Goal: Information Seeking & Learning: Compare options

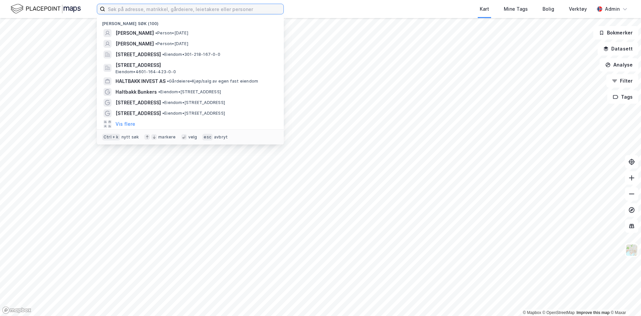
click at [195, 13] on input at bounding box center [194, 9] width 178 height 10
click at [123, 123] on button "Vis flere" at bounding box center [126, 124] width 20 height 8
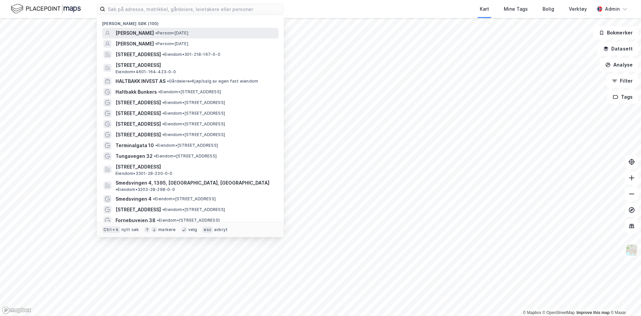
drag, startPoint x: 163, startPoint y: 31, endPoint x: 154, endPoint y: 29, distance: 9.4
click at [154, 29] on span "[PERSON_NAME]" at bounding box center [135, 33] width 38 height 8
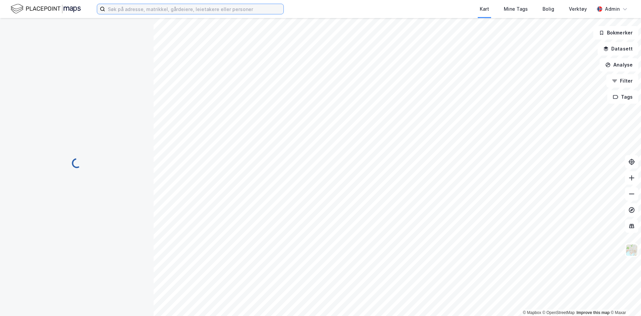
click at [160, 6] on input at bounding box center [194, 9] width 178 height 10
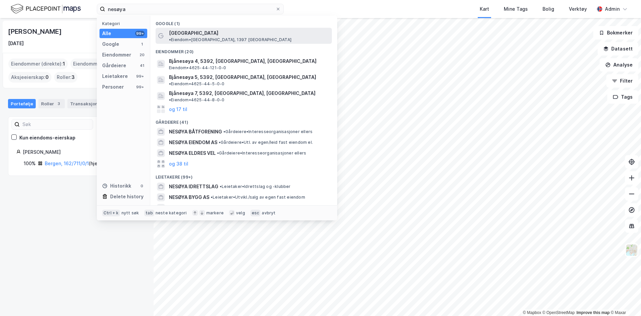
click at [203, 37] on span "• Eiendom • [GEOGRAPHIC_DATA], 1397 [GEOGRAPHIC_DATA]" at bounding box center [230, 39] width 123 height 5
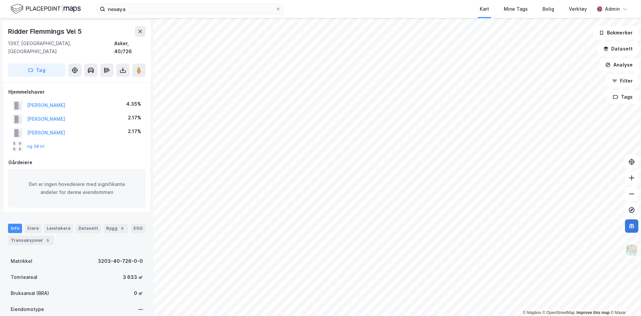
click at [631, 227] on icon at bounding box center [631, 225] width 7 height 7
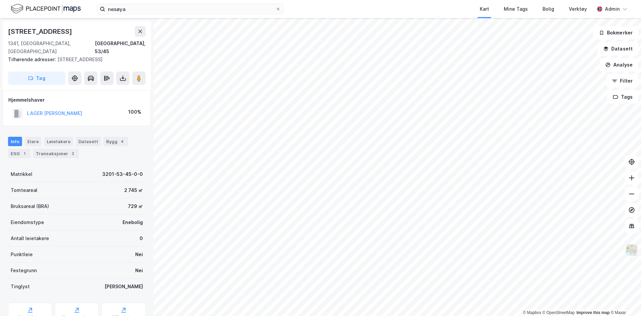
click at [633, 251] on img at bounding box center [631, 249] width 13 height 13
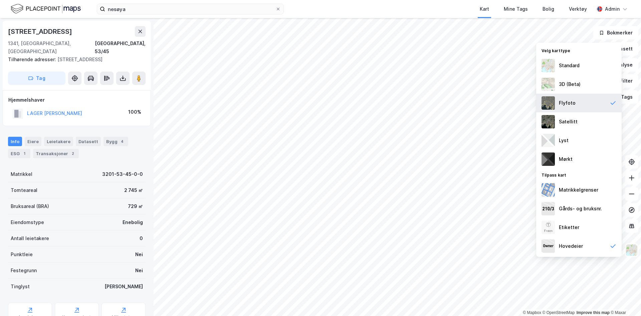
click at [601, 100] on div "Flyfoto" at bounding box center [578, 103] width 85 height 19
click at [591, 119] on div "Satellitt" at bounding box center [578, 121] width 85 height 19
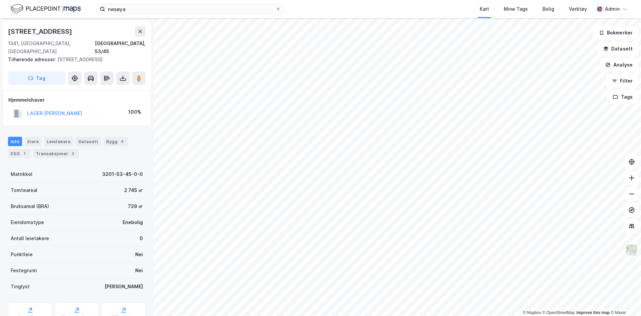
click at [70, 109] on div "LAGER [PERSON_NAME]" at bounding box center [54, 113] width 55 height 8
click at [0, 0] on button "LAGER [PERSON_NAME]" at bounding box center [0, 0] width 0 height 0
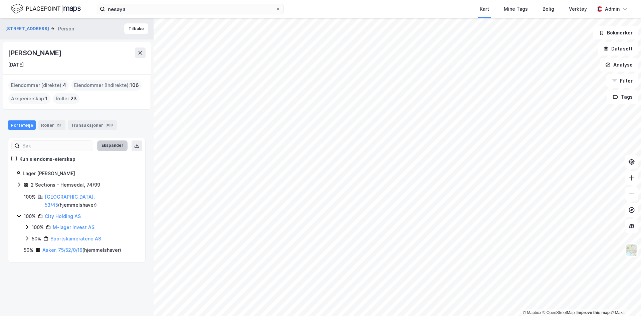
click at [108, 140] on button "Ekspander" at bounding box center [112, 145] width 30 height 11
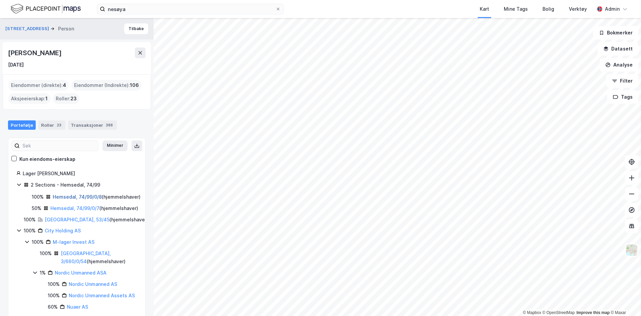
click at [81, 195] on link "Hemsedal, 74/99/0/8" at bounding box center [77, 197] width 49 height 6
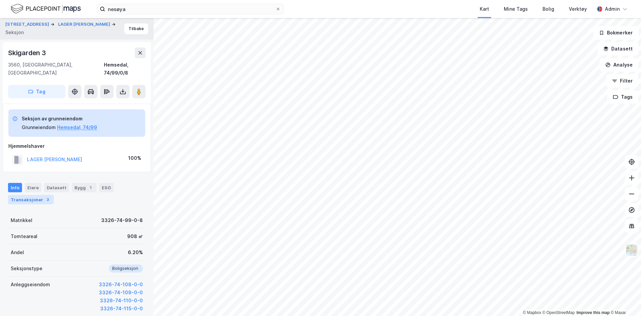
click at [34, 195] on div "Transaksjoner 3" at bounding box center [31, 199] width 46 height 9
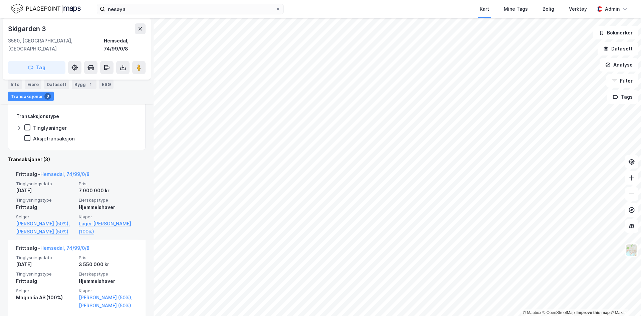
scroll to position [163, 0]
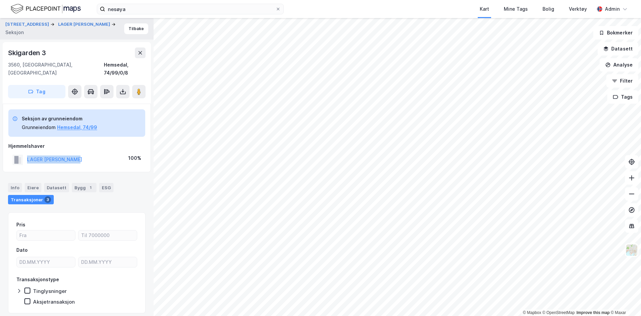
drag, startPoint x: 86, startPoint y: 151, endPoint x: 24, endPoint y: 155, distance: 62.6
click at [24, 155] on div "LAGER [PERSON_NAME] 100%" at bounding box center [76, 160] width 137 height 14
copy button "LAGER [PERSON_NAME]"
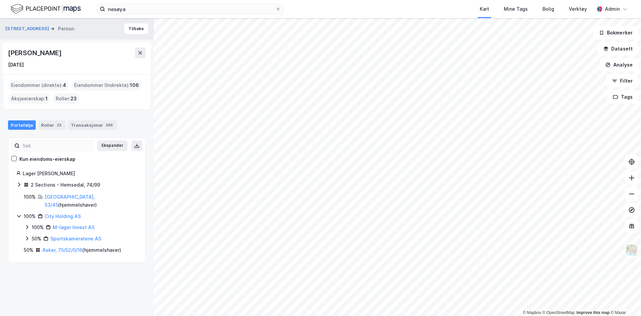
click at [52, 199] on div "[GEOGRAPHIC_DATA], 53/45 ( hjemmelshaver )" at bounding box center [91, 201] width 92 height 16
click at [52, 197] on link "[GEOGRAPHIC_DATA], 53/45" at bounding box center [70, 201] width 50 height 14
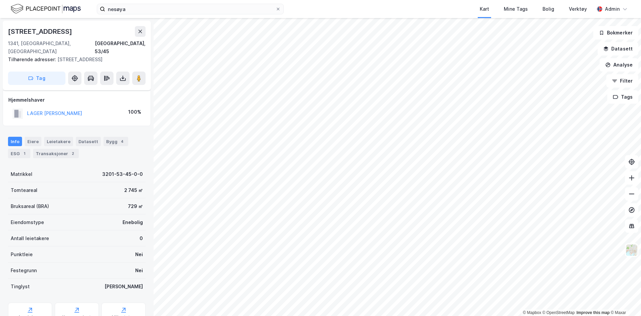
scroll to position [15, 0]
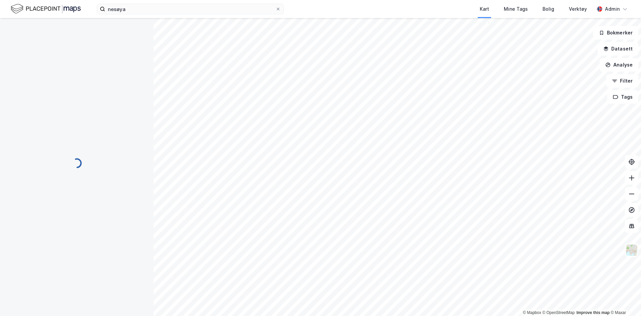
scroll to position [14, 0]
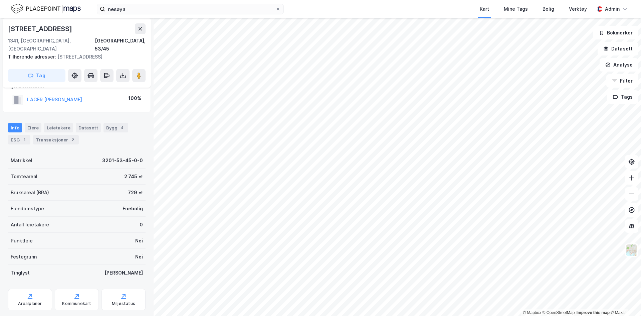
scroll to position [14, 0]
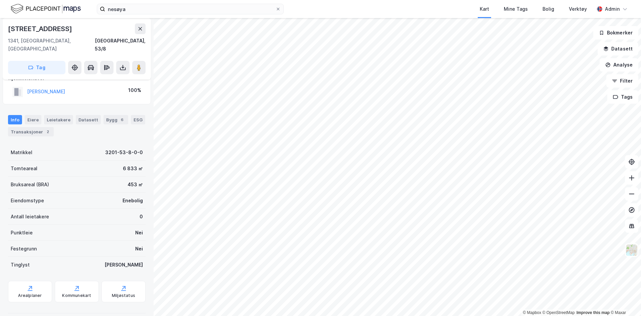
scroll to position [14, 0]
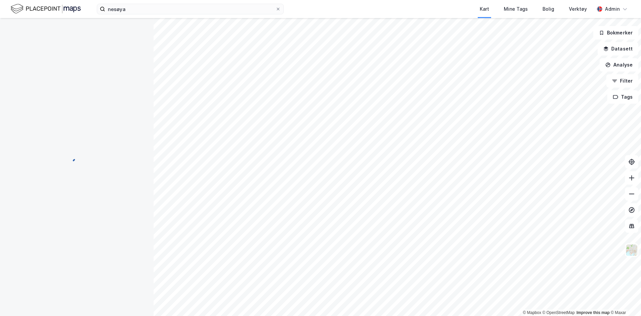
scroll to position [14, 0]
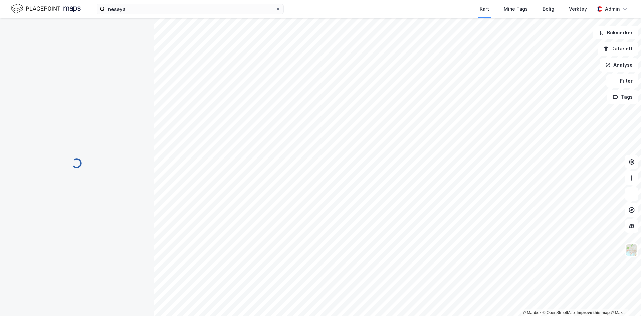
scroll to position [14, 0]
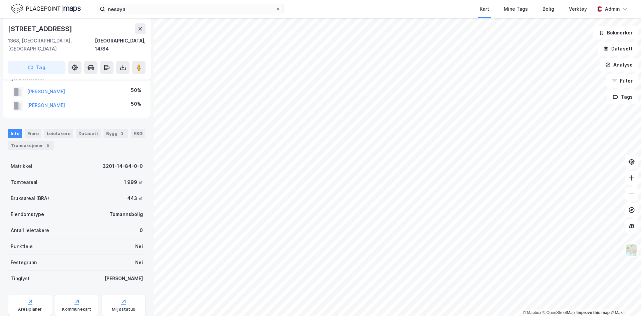
scroll to position [14, 0]
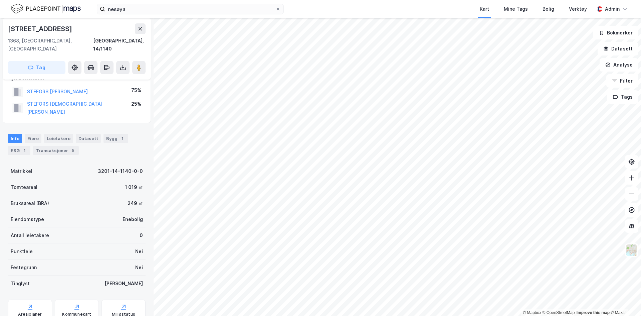
scroll to position [14, 0]
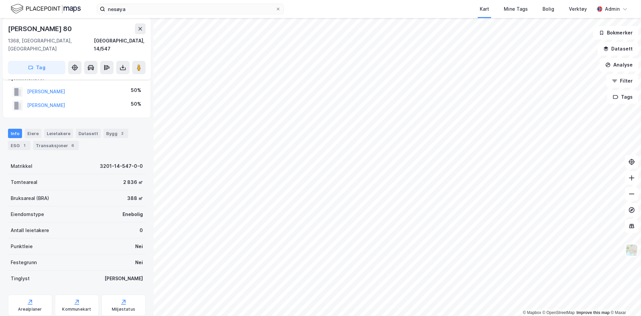
scroll to position [14, 0]
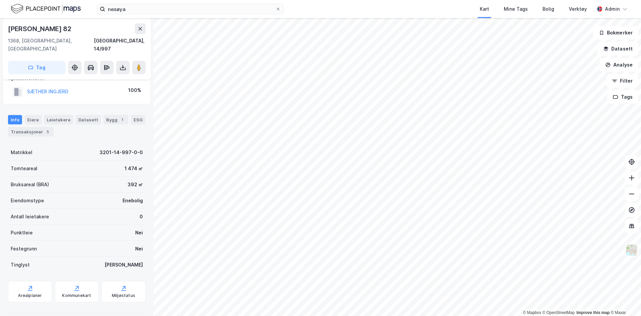
scroll to position [14, 0]
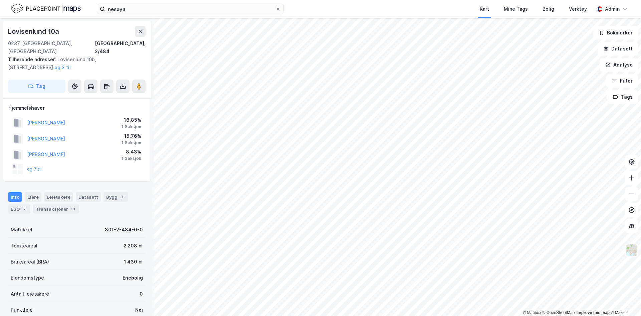
scroll to position [14, 0]
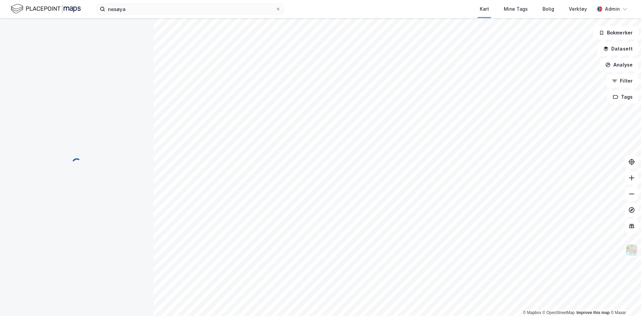
scroll to position [86, 0]
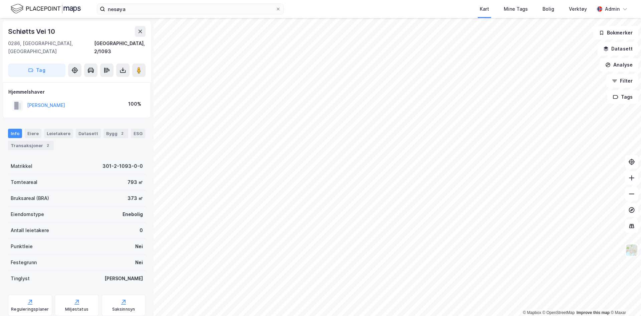
scroll to position [1, 0]
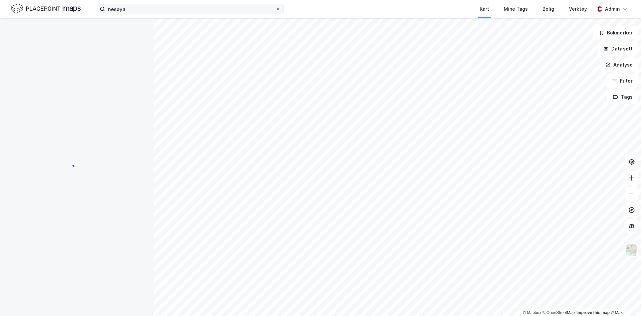
scroll to position [1, 0]
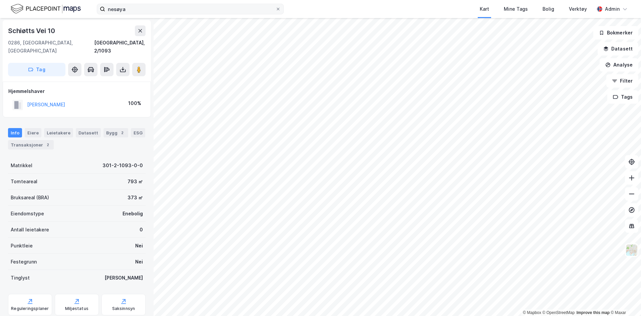
scroll to position [1, 0]
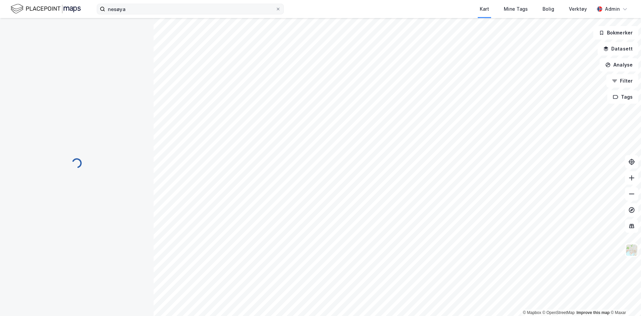
scroll to position [1, 0]
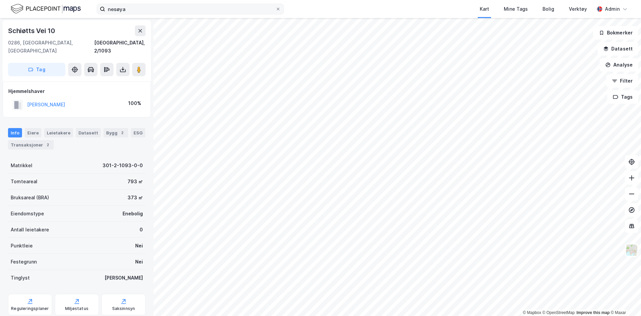
scroll to position [1, 0]
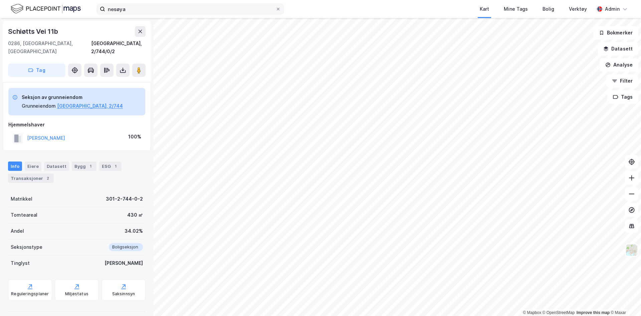
scroll to position [1, 0]
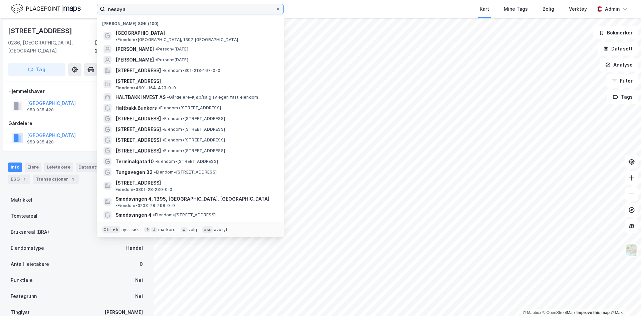
drag, startPoint x: 134, startPoint y: 8, endPoint x: 80, endPoint y: 6, distance: 53.8
click at [80, 6] on div "nesøya Nylige søk (100) [GEOGRAPHIC_DATA] • [PERSON_NAME][GEOGRAPHIC_DATA], 139…" at bounding box center [320, 9] width 641 height 18
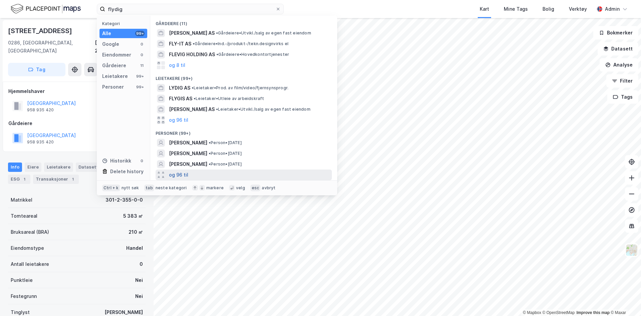
click at [180, 174] on button "og 96 til" at bounding box center [178, 175] width 19 height 8
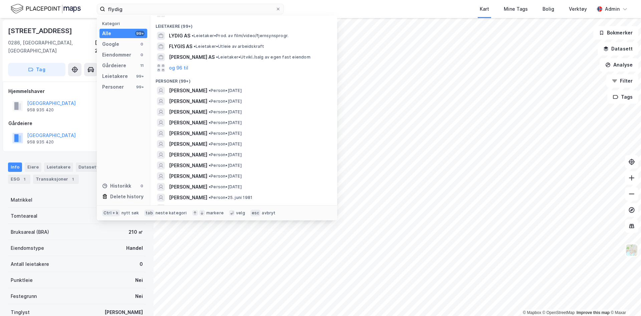
scroll to position [52, 0]
click at [136, 11] on input "flydig" at bounding box center [190, 9] width 170 height 10
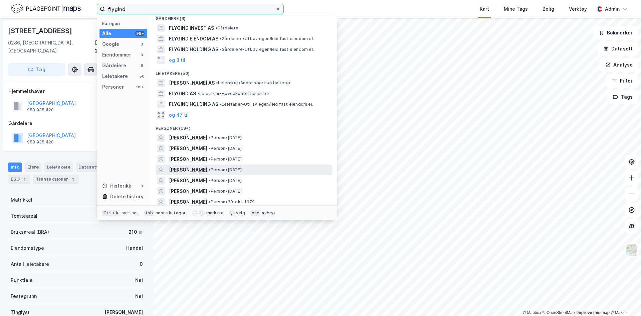
scroll to position [49, 0]
click at [187, 169] on span "[PERSON_NAME]" at bounding box center [188, 169] width 38 height 8
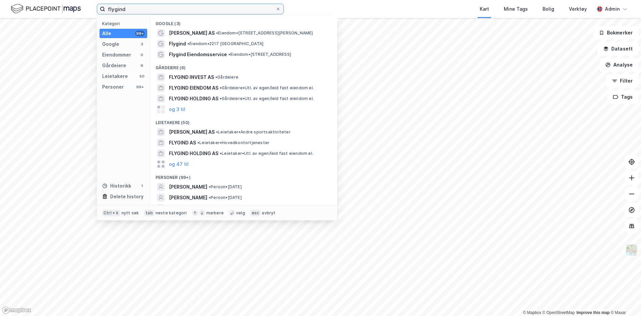
click at [130, 9] on input "flygind" at bounding box center [190, 9] width 170 height 10
drag, startPoint x: 133, startPoint y: 13, endPoint x: 69, endPoint y: 10, distance: 63.6
click at [69, 10] on div "flygind Kategori Alle 99+ Google 3 Eiendommer 0 Gårdeiere 6 Leietakere 50 Perso…" at bounding box center [320, 9] width 641 height 18
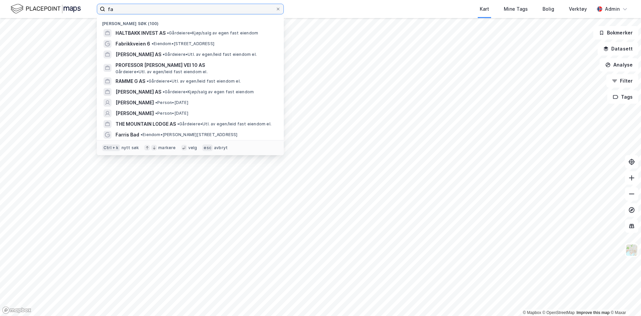
type input "f"
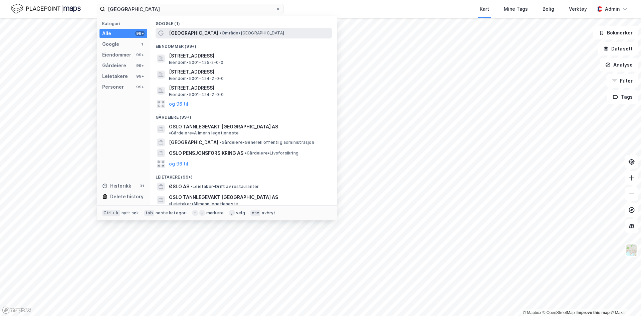
click at [177, 36] on span "[GEOGRAPHIC_DATA]" at bounding box center [193, 33] width 49 height 8
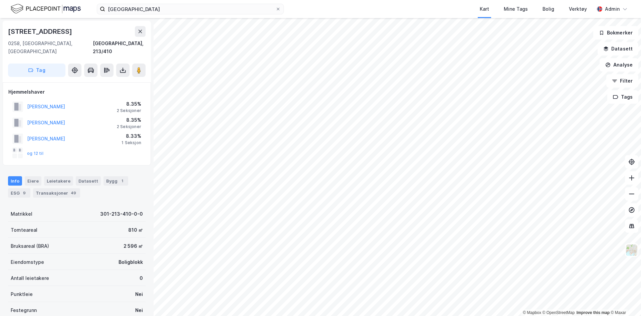
scroll to position [1, 0]
click at [0, 0] on button "og 12 til" at bounding box center [0, 0] width 0 height 0
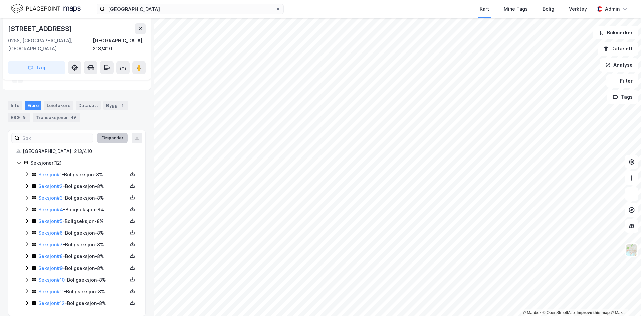
click at [114, 133] on button "Ekspander" at bounding box center [112, 138] width 30 height 11
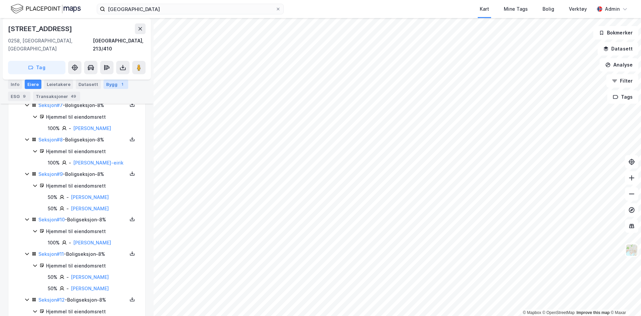
scroll to position [404, 0]
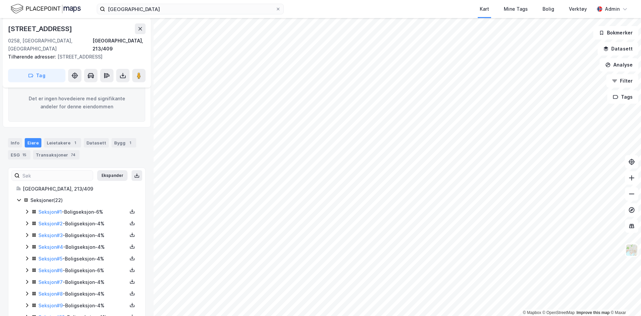
scroll to position [100, 0]
click at [101, 170] on button "Ekspander" at bounding box center [112, 175] width 30 height 11
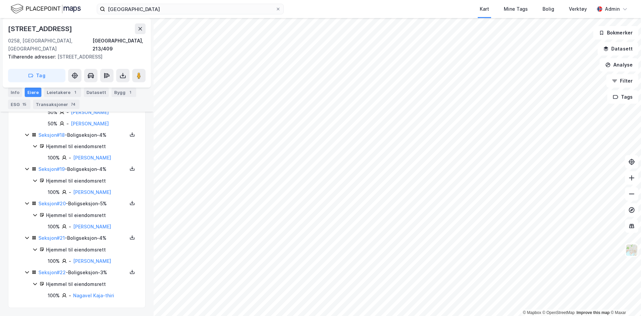
scroll to position [0, 0]
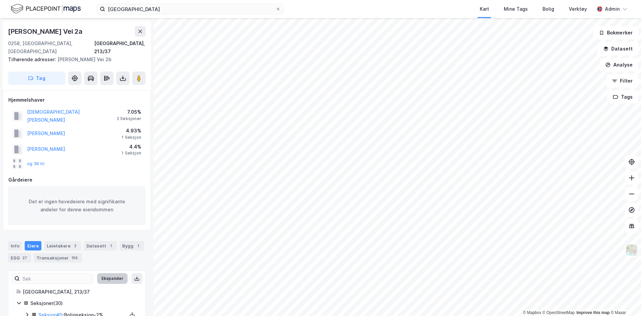
click at [116, 273] on button "Ekspander" at bounding box center [112, 278] width 30 height 11
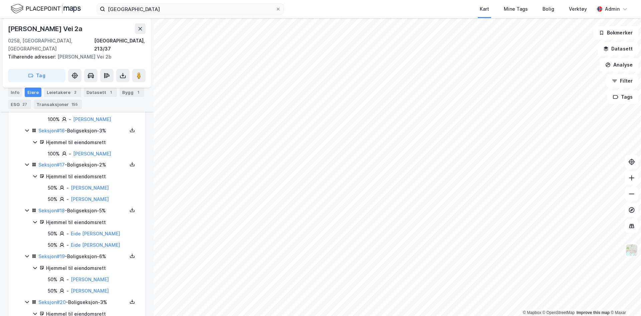
scroll to position [1126, 0]
drag, startPoint x: 122, startPoint y: 262, endPoint x: 70, endPoint y: 265, distance: 51.5
click at [70, 286] on div "50% - [PERSON_NAME]" at bounding box center [92, 290] width 89 height 8
copy link "[PERSON_NAME]"
drag, startPoint x: 132, startPoint y: 252, endPoint x: 70, endPoint y: 250, distance: 62.1
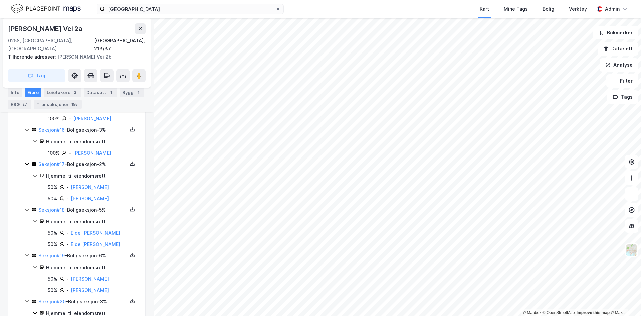
click at [70, 274] on div "50% - [PERSON_NAME]" at bounding box center [92, 278] width 89 height 8
copy link "[PERSON_NAME]"
click at [633, 226] on icon at bounding box center [631, 225] width 7 height 7
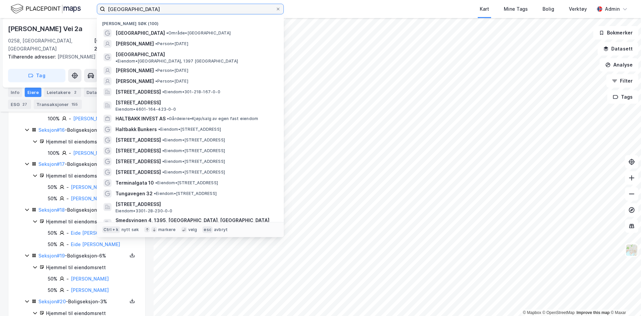
drag, startPoint x: 126, startPoint y: 9, endPoint x: 79, endPoint y: 10, distance: 46.4
click at [79, 10] on div "oslo Nylige søk (100) [GEOGRAPHIC_DATA] • Område • Oslo [PERSON_NAME] • Person …" at bounding box center [320, 9] width 641 height 18
paste input "Bygdøylund 1"
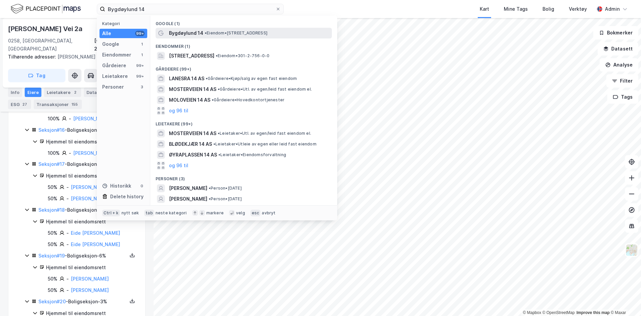
click at [185, 35] on span "Bygdøylund 14" at bounding box center [186, 33] width 34 height 8
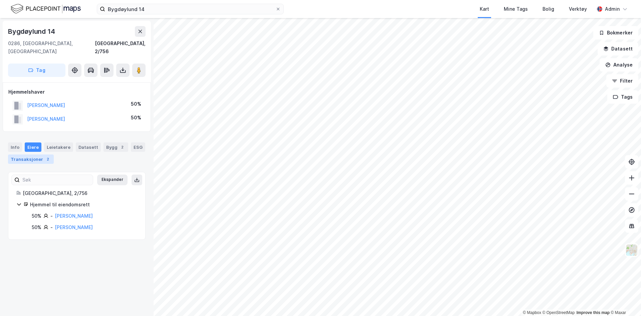
click at [36, 154] on div "Transaksjoner 2" at bounding box center [31, 158] width 46 height 9
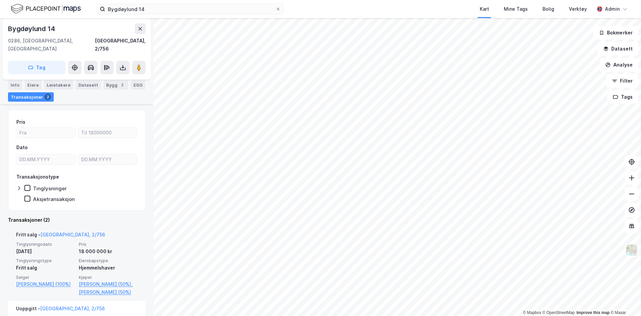
scroll to position [62, 0]
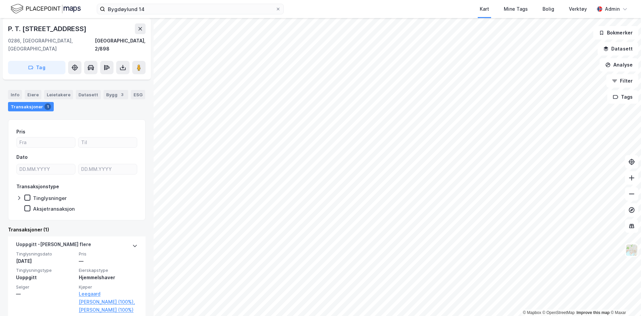
scroll to position [39, 0]
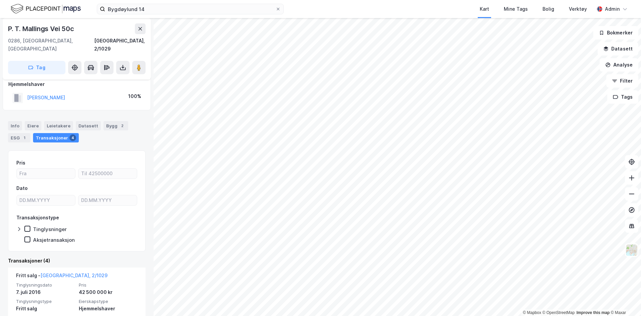
scroll to position [8, 0]
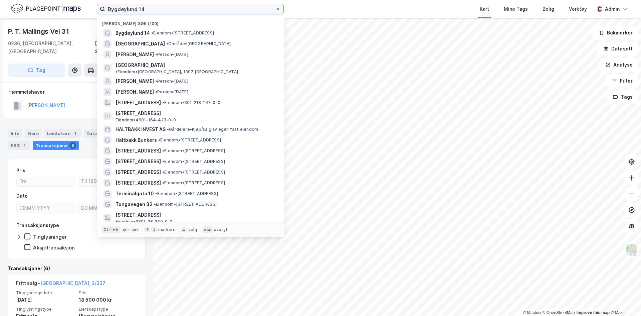
drag, startPoint x: 153, startPoint y: 10, endPoint x: 55, endPoint y: 16, distance: 97.7
click at [55, 16] on div "Bygdøylund 14 Nylige søk (100) Bygdøylund 14 • Eiendom • [STREET_ADDRESS] • Omr…" at bounding box center [320, 9] width 641 height 18
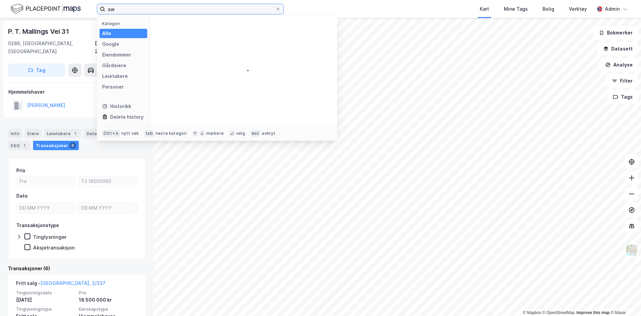
type input "s"
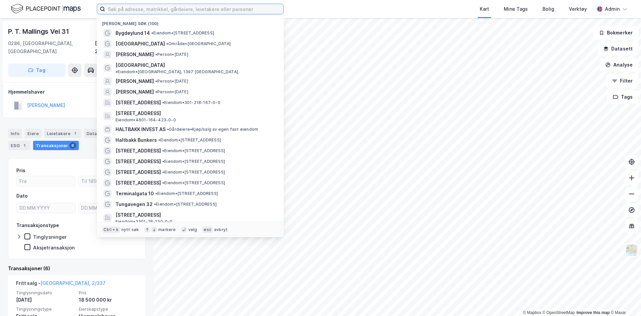
paste input "Lille Frogner allé 3"
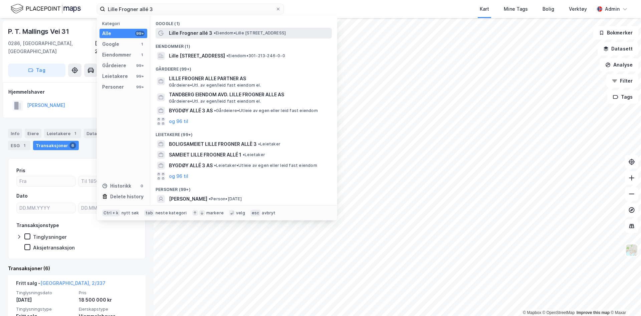
click at [198, 34] on span "Lille Frogner allé 3" at bounding box center [190, 33] width 43 height 8
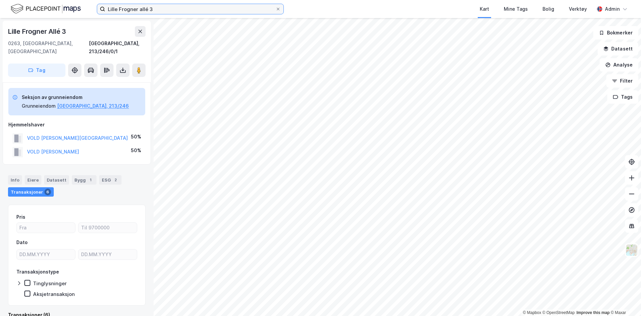
click at [160, 9] on input "Lille Frogner allé 3" at bounding box center [190, 9] width 170 height 10
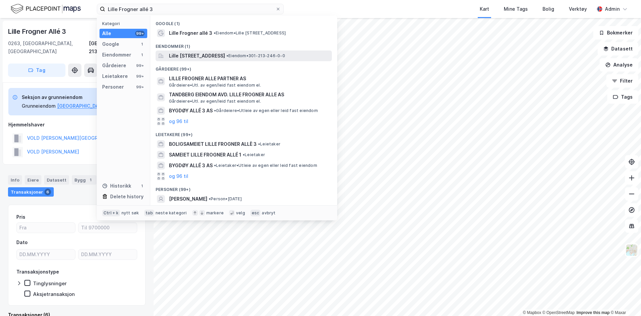
click at [205, 54] on span "Lille [STREET_ADDRESS]" at bounding box center [197, 56] width 56 height 8
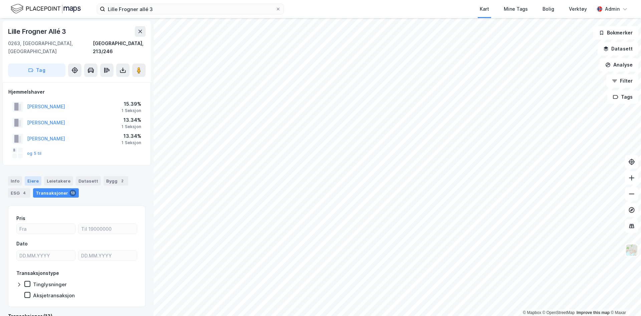
click at [28, 176] on div "Eiere" at bounding box center [33, 180] width 17 height 9
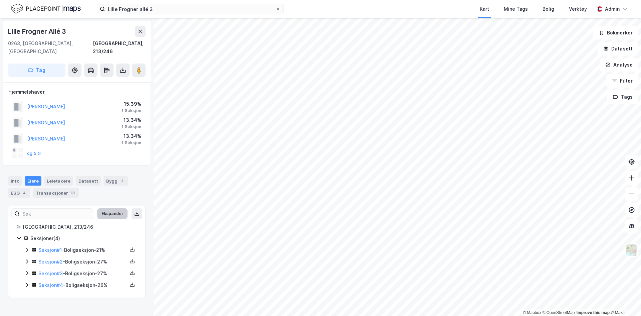
click at [104, 208] on button "Ekspander" at bounding box center [112, 213] width 30 height 11
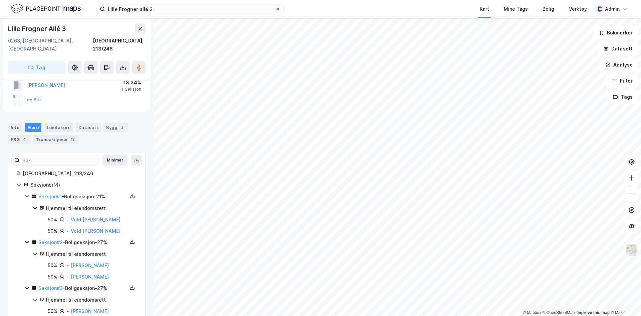
scroll to position [53, 0]
click at [224, 17] on div "Lille Frogner allé 3 Kart Mine Tags Bolig Verktøy Admin" at bounding box center [320, 9] width 641 height 18
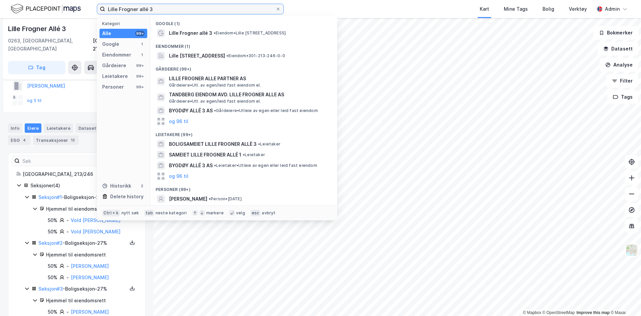
drag, startPoint x: 173, startPoint y: 9, endPoint x: 64, endPoint y: 12, distance: 108.2
click at [64, 12] on div "Lille Frogner allé 3 Kategori Alle 99+ Google 1 Eiendommer 1 Gårdeiere 99+ Leie…" at bounding box center [320, 9] width 641 height 18
paste input "[STREET_ADDRESS],"
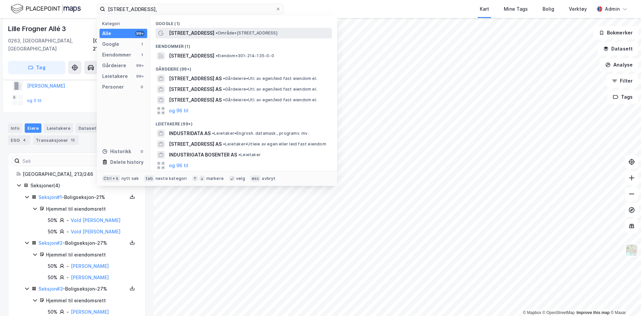
click at [232, 33] on span "• Område • [STREET_ADDRESS]" at bounding box center [247, 32] width 62 height 5
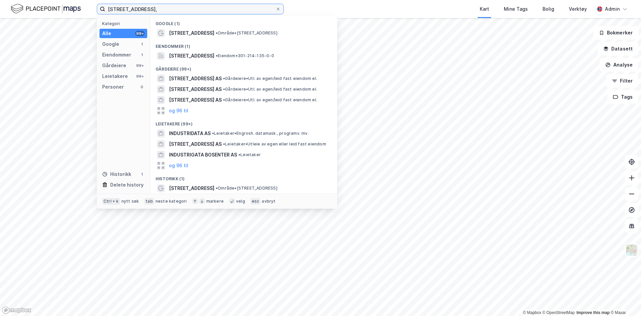
click at [221, 12] on input "[STREET_ADDRESS]," at bounding box center [190, 9] width 170 height 10
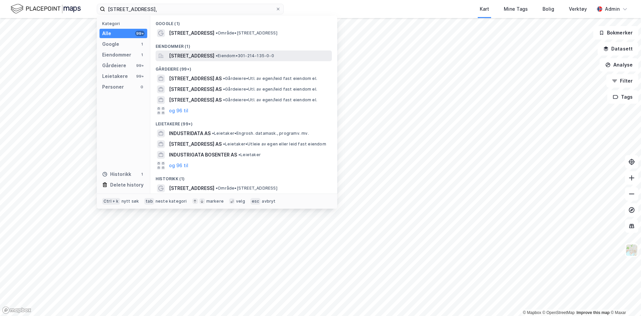
click at [206, 55] on span "[STREET_ADDRESS]" at bounding box center [191, 56] width 45 height 8
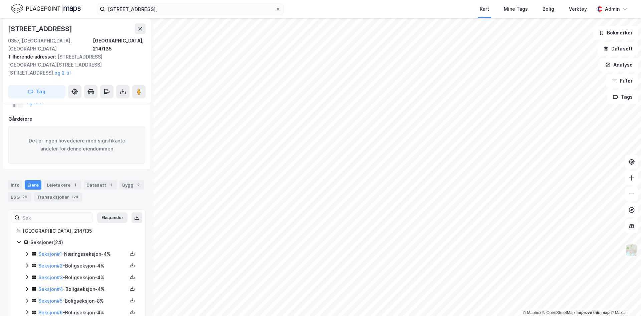
scroll to position [74, 0]
click at [109, 212] on button "Ekspander" at bounding box center [112, 217] width 30 height 11
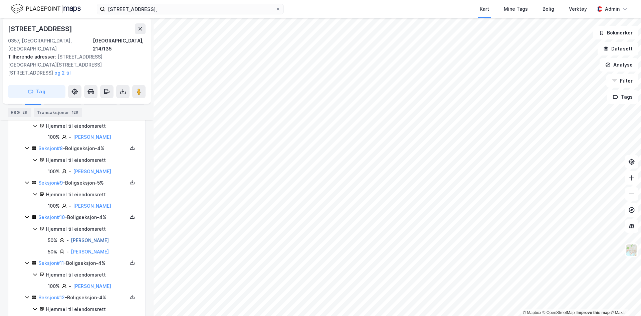
scroll to position [465, 0]
click at [71, 110] on div "128" at bounding box center [74, 112] width 9 height 7
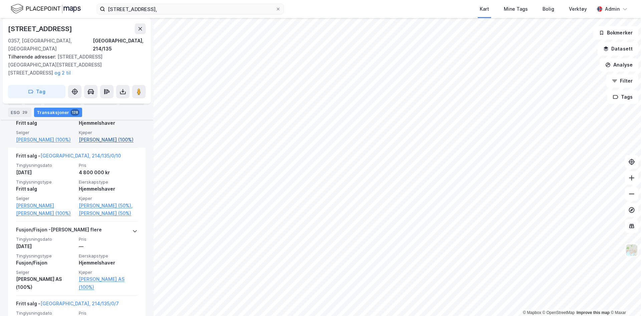
scroll to position [459, 0]
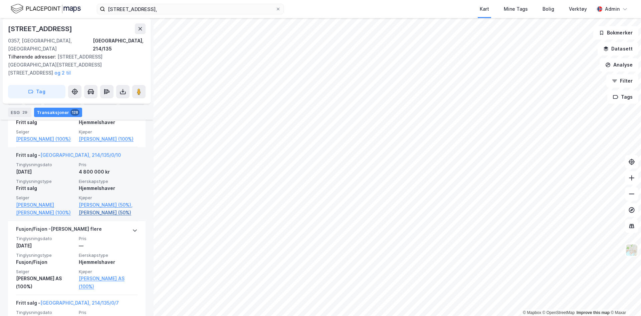
drag, startPoint x: 136, startPoint y: 234, endPoint x: 76, endPoint y: 239, distance: 59.3
click at [76, 221] on div "Fritt salg - [GEOGRAPHIC_DATA], 214/135/0/10 Tinglysningsdato [DATE] Pris 4 800…" at bounding box center [77, 184] width 138 height 74
copy link "[PERSON_NAME]"
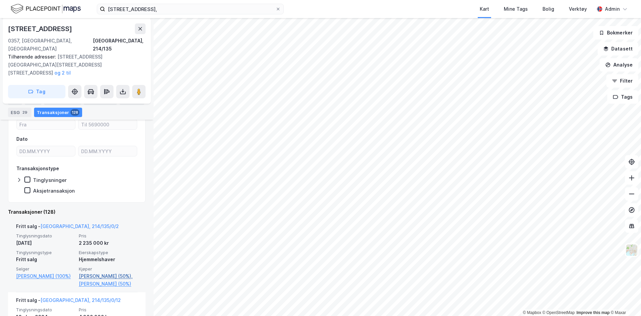
scroll to position [182, 0]
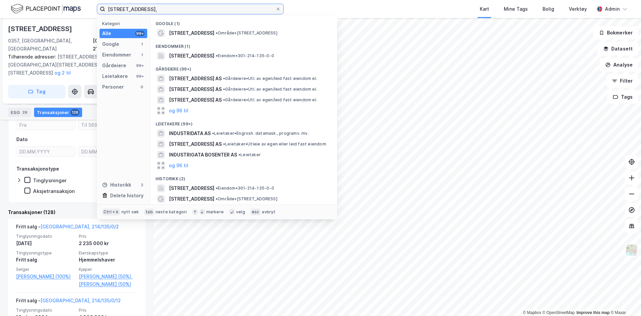
drag, startPoint x: 155, startPoint y: 11, endPoint x: 32, endPoint y: 10, distance: 123.2
click at [32, 10] on div "[STREET_ADDRESS], Kategori Alle 99+ Google 1 Eiendommer 1 Gårdeiere 99+ Leietak…" at bounding box center [320, 9] width 641 height 18
paste input "[STREET_ADDRESS]"
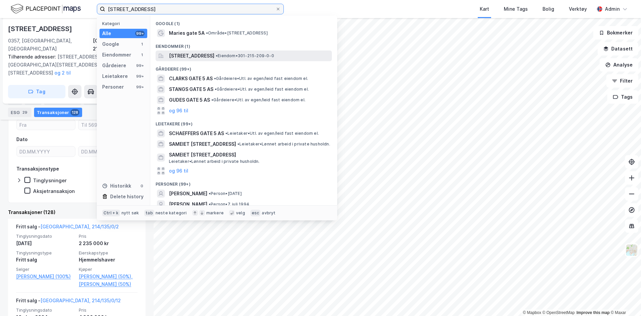
type input "[STREET_ADDRESS]"
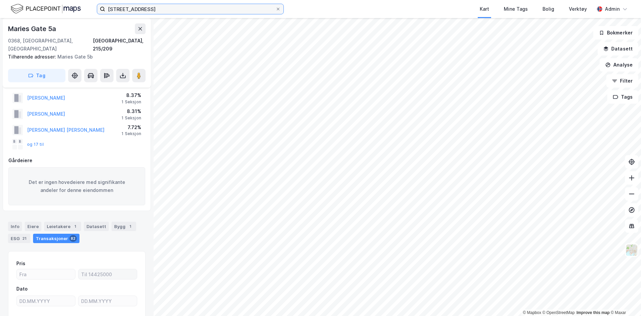
scroll to position [16, 0]
click at [0, 0] on button "og 17 til" at bounding box center [0, 0] width 0 height 0
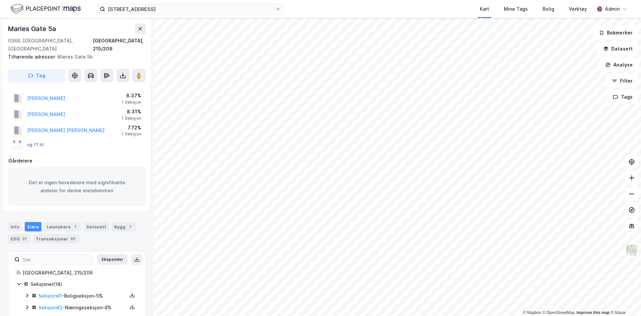
scroll to position [138, 0]
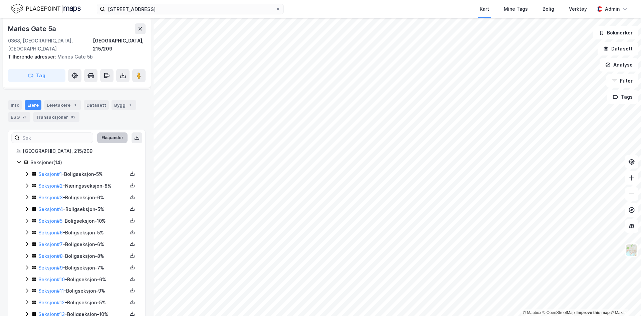
click at [114, 132] on button "Ekspander" at bounding box center [112, 137] width 30 height 11
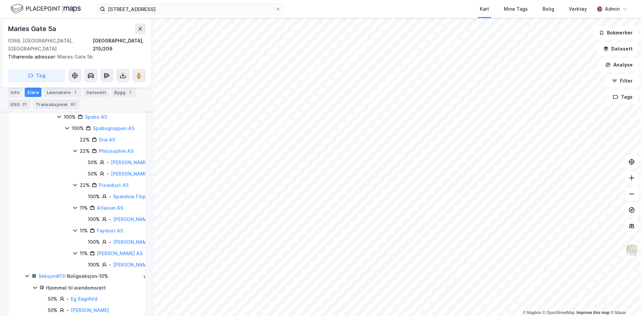
scroll to position [785, 0]
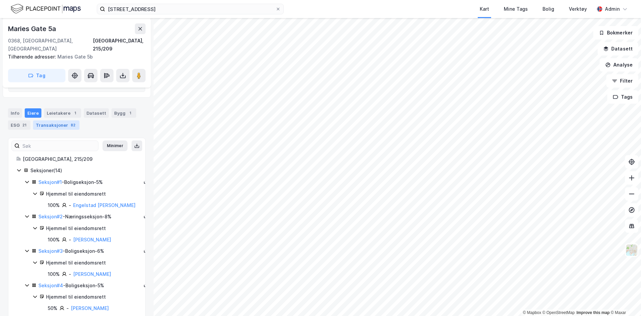
click at [60, 120] on div "Transaksjoner 82" at bounding box center [56, 124] width 46 height 9
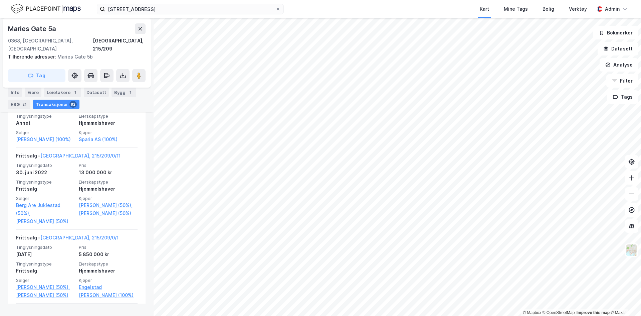
scroll to position [762, 0]
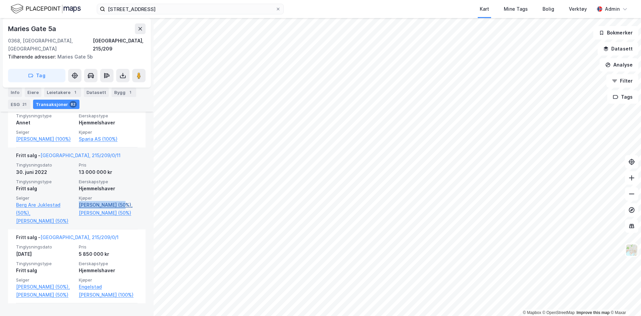
drag, startPoint x: 134, startPoint y: 228, endPoint x: 78, endPoint y: 231, distance: 55.8
click at [78, 229] on div "Fritt salg - [GEOGRAPHIC_DATA], 215/209/0/11 Tinglysningsdato [DATE] Pris 13 00…" at bounding box center [77, 188] width 138 height 82
copy link "[PERSON_NAME]"
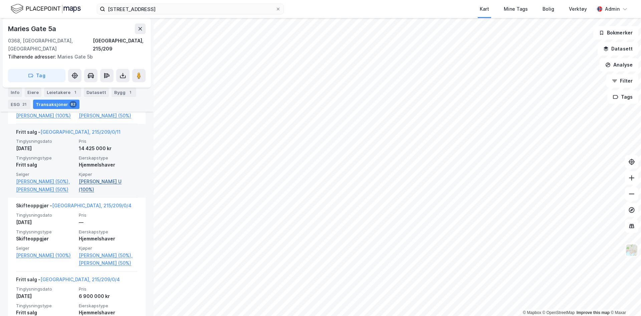
scroll to position [474, 0]
click at [43, 186] on link "[PERSON_NAME] (50%)," at bounding box center [45, 182] width 59 height 8
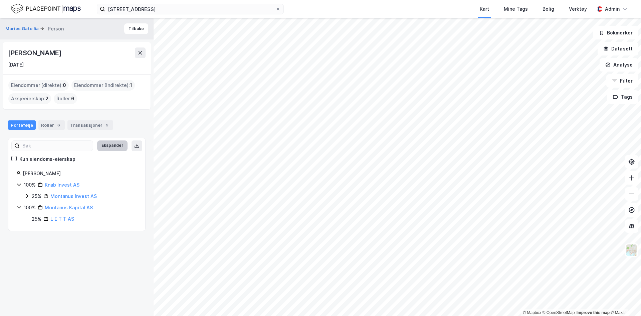
click at [98, 143] on button "Ekspander" at bounding box center [112, 145] width 30 height 11
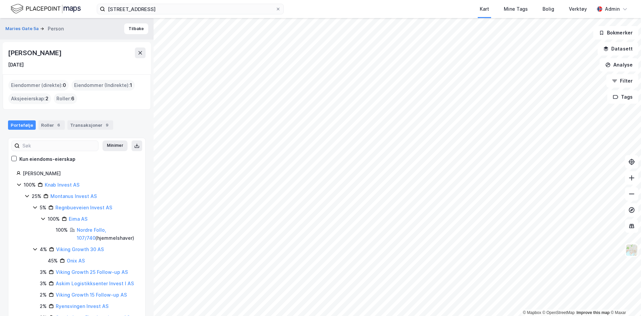
drag, startPoint x: 74, startPoint y: 48, endPoint x: 5, endPoint y: 51, distance: 69.2
click at [5, 51] on div "[PERSON_NAME] [DATE]" at bounding box center [77, 58] width 148 height 32
copy div "[PERSON_NAME]"
click at [36, 5] on img at bounding box center [46, 9] width 70 height 12
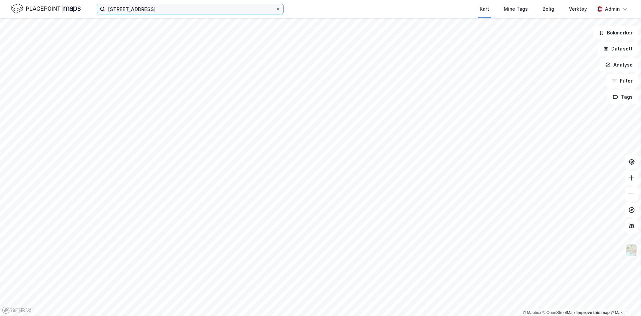
click at [147, 10] on input "[STREET_ADDRESS]" at bounding box center [190, 9] width 170 height 10
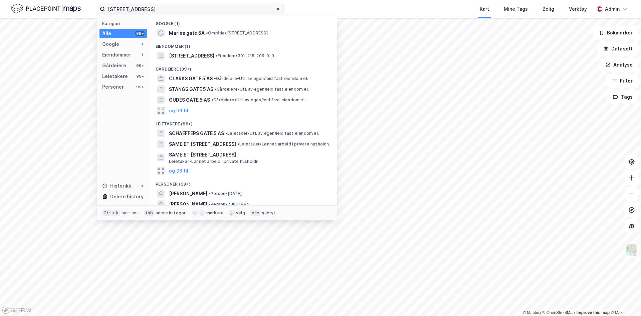
click at [278, 8] on icon at bounding box center [278, 9] width 4 height 4
click at [275, 8] on input "[STREET_ADDRESS]" at bounding box center [190, 9] width 170 height 10
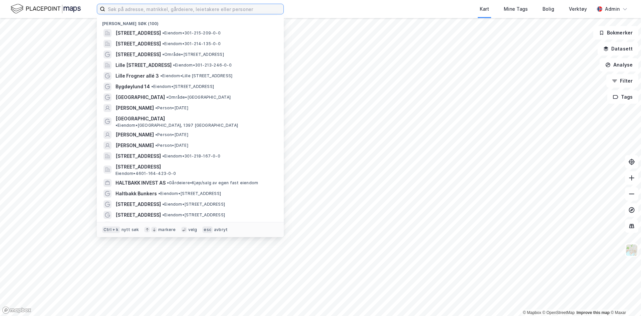
click at [169, 11] on input at bounding box center [194, 9] width 178 height 10
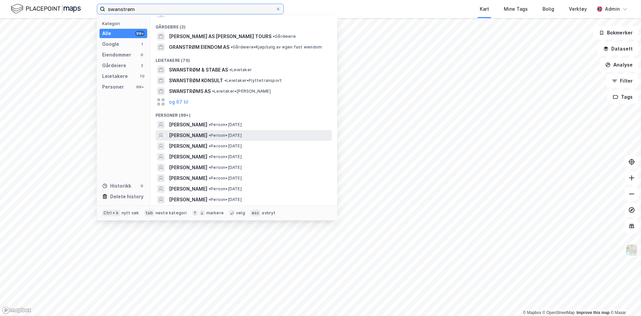
scroll to position [20, 0]
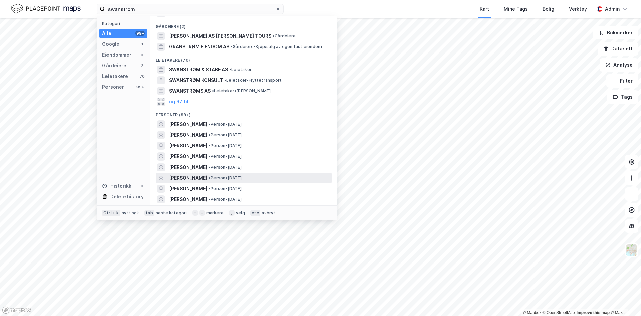
click at [193, 176] on span "[PERSON_NAME]" at bounding box center [188, 178] width 38 height 8
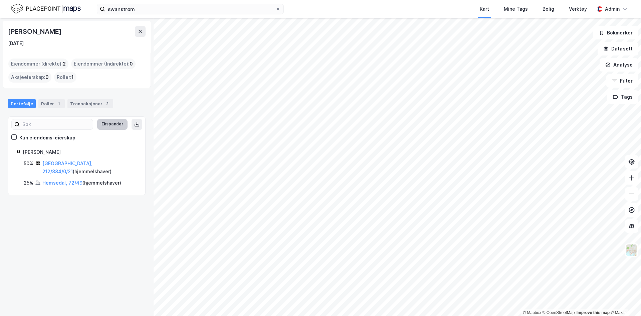
click at [108, 122] on button "Ekspander" at bounding box center [112, 124] width 30 height 11
click at [108, 122] on button "Minimer" at bounding box center [115, 124] width 25 height 11
click at [76, 166] on div "[GEOGRAPHIC_DATA], 212/384/0/21 ( hjemmelshaver )" at bounding box center [89, 167] width 95 height 16
click at [76, 164] on link "[GEOGRAPHIC_DATA], 212/384/0/21" at bounding box center [67, 167] width 50 height 14
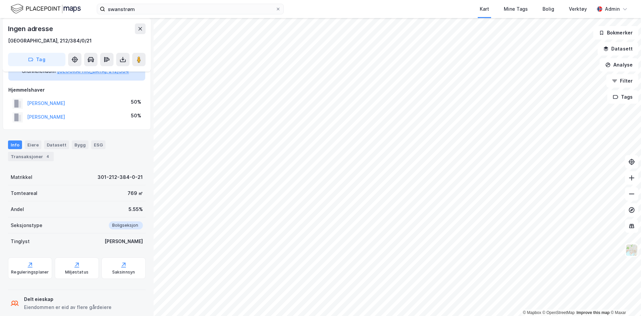
scroll to position [60, 0]
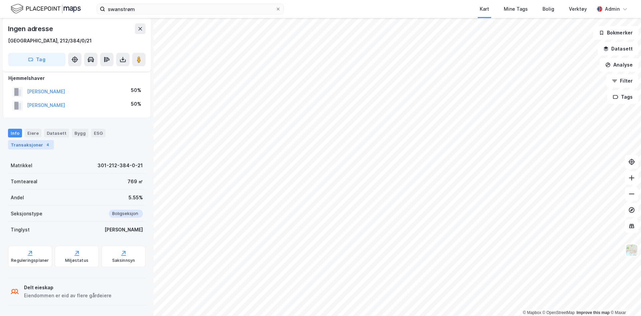
click at [32, 145] on div "Transaksjoner 4" at bounding box center [31, 144] width 46 height 9
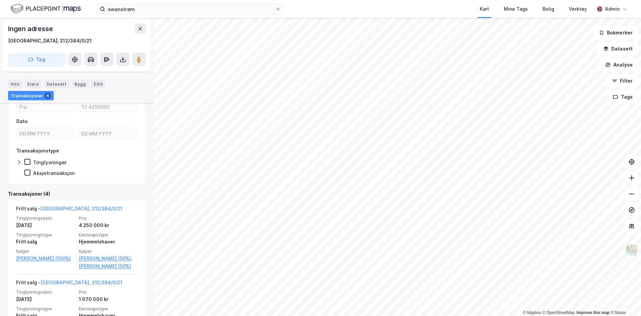
scroll to position [134, 0]
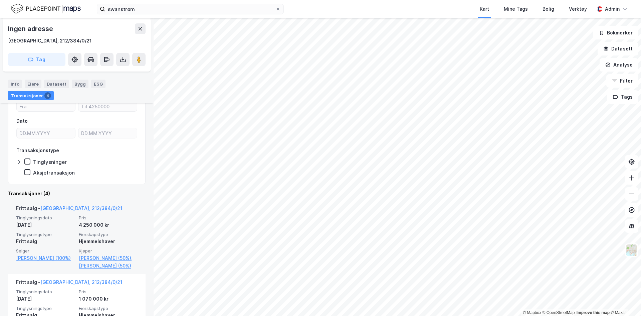
drag, startPoint x: 138, startPoint y: 258, endPoint x: 76, endPoint y: 261, distance: 61.9
click at [76, 261] on div "Fritt salg - [GEOGRAPHIC_DATA], 212/384/0/21 Tinglysningsdato [DATE] Pris 4 250…" at bounding box center [77, 237] width 138 height 74
copy link "[PERSON_NAME] (50%),"
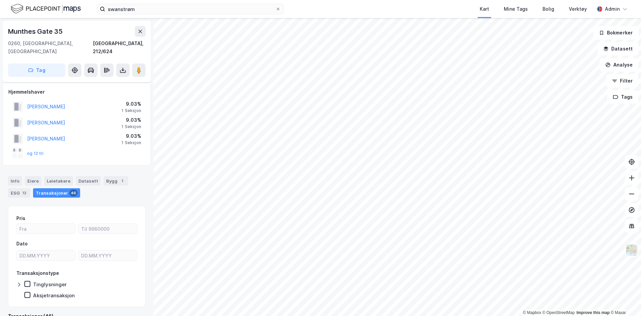
scroll to position [7, 0]
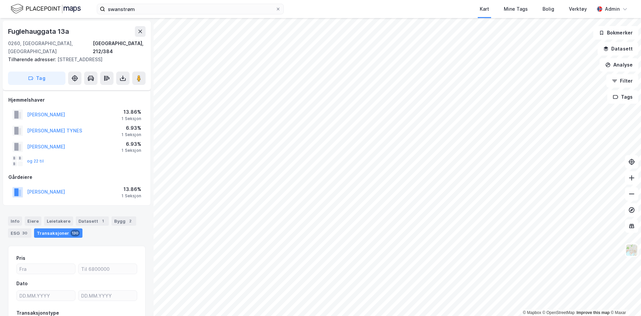
scroll to position [7, 0]
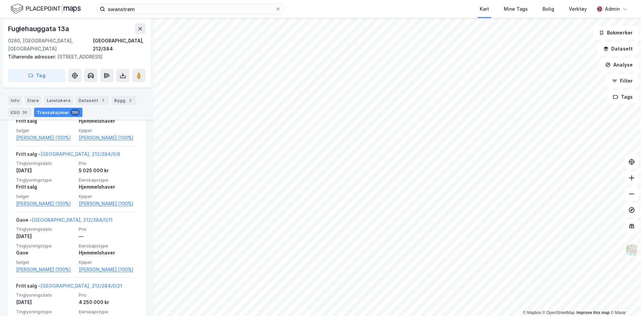
scroll to position [504, 0]
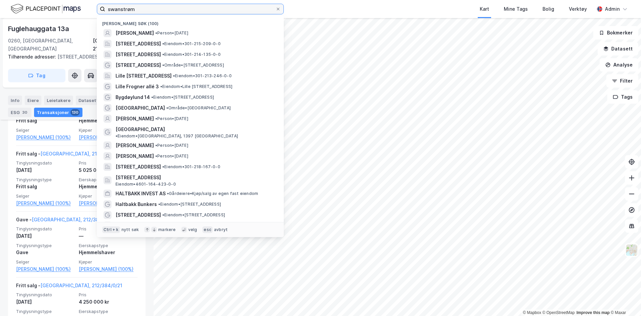
click at [143, 9] on input "swanstrøm" at bounding box center [190, 9] width 170 height 10
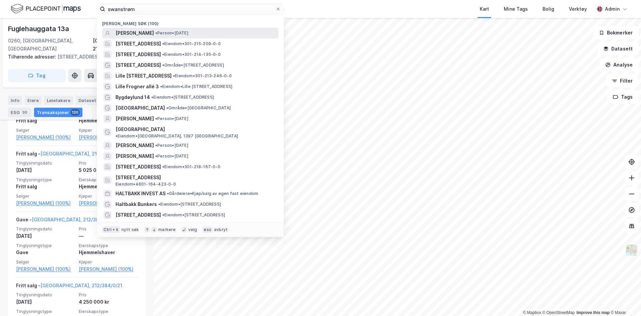
click at [144, 35] on span "[PERSON_NAME]" at bounding box center [135, 33] width 38 height 8
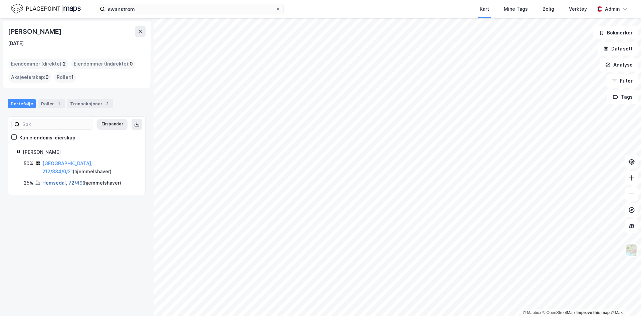
click at [67, 180] on link "Hemsedal, 72/49" at bounding box center [62, 183] width 40 height 6
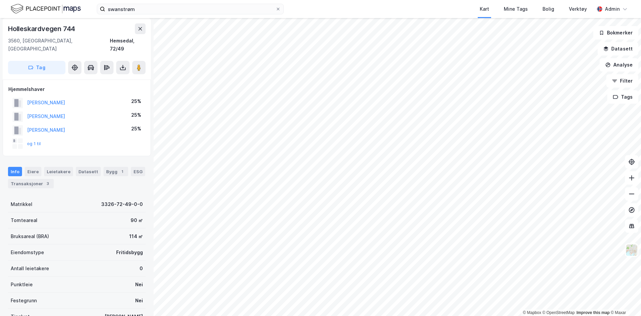
scroll to position [24, 0]
click at [0, 0] on button "og 1 til" at bounding box center [0, 0] width 0 height 0
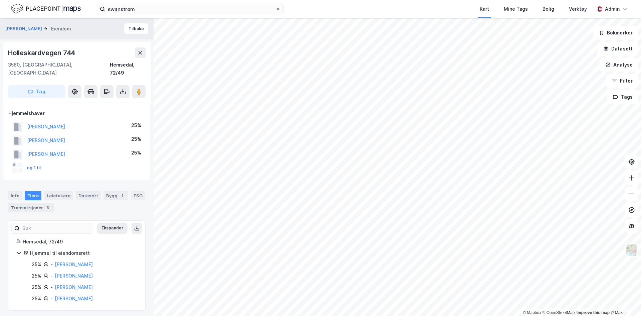
click at [0, 0] on button "og 1 til" at bounding box center [0, 0] width 0 height 0
click at [115, 223] on button "Ekspander" at bounding box center [112, 228] width 30 height 11
click at [85, 294] on div "[PERSON_NAME]" at bounding box center [74, 298] width 38 height 8
click at [83, 295] on link "[PERSON_NAME]" at bounding box center [74, 298] width 38 height 6
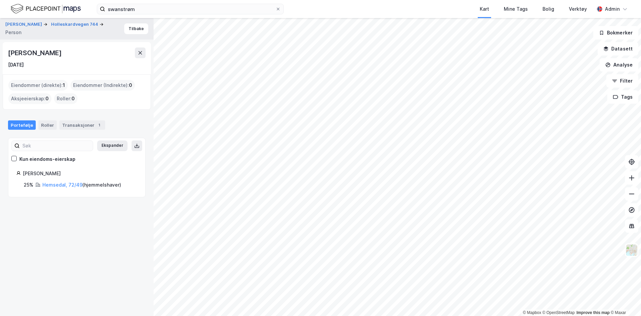
drag, startPoint x: 81, startPoint y: 171, endPoint x: 24, endPoint y: 168, distance: 57.2
click at [24, 168] on div "Ekspander Kun eiendoms-eierskap [PERSON_NAME] 25% Hemsedal, 72/49 ( hjemmelshav…" at bounding box center [76, 167] width 121 height 43
copy div "[PERSON_NAME]"
click at [36, 25] on button "[PERSON_NAME]" at bounding box center [24, 24] width 38 height 7
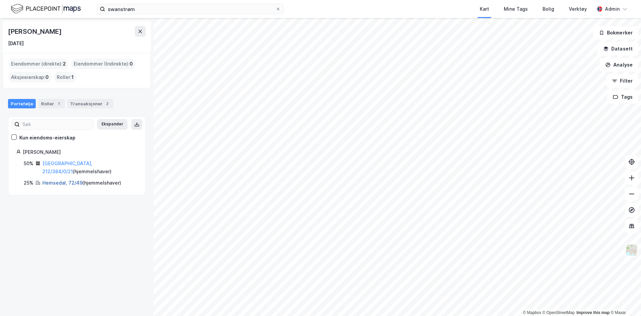
click at [58, 180] on link "Hemsedal, 72/49" at bounding box center [62, 183] width 40 height 6
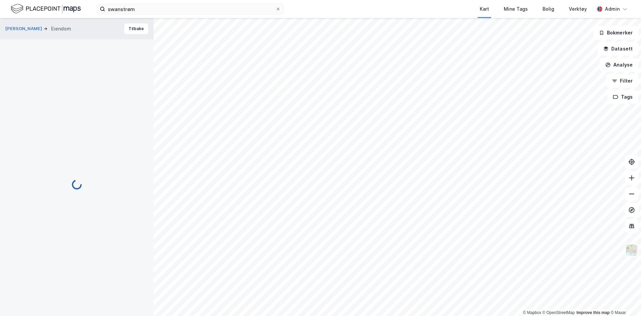
scroll to position [24, 0]
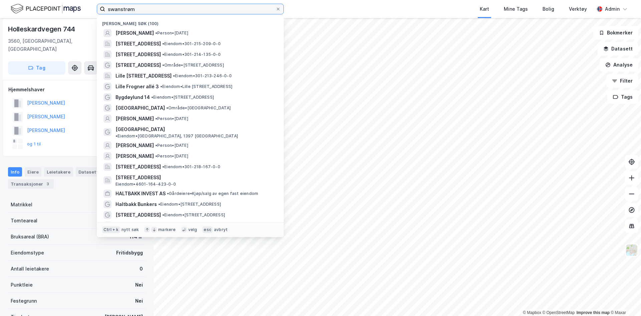
drag, startPoint x: 143, startPoint y: 8, endPoint x: 79, endPoint y: 3, distance: 63.6
click at [79, 3] on div "swanstrøm Nylige søk (100) [PERSON_NAME] • Person • [DATE] [STREET_ADDRESS] • E…" at bounding box center [320, 9] width 641 height 18
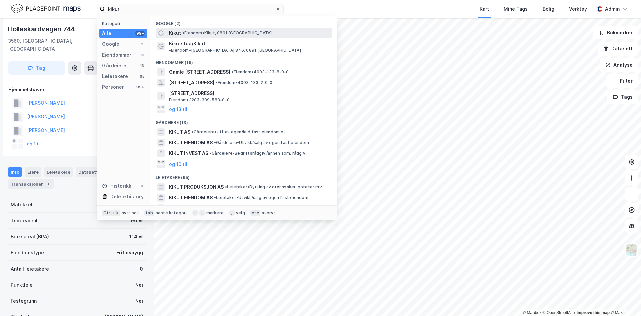
click at [175, 36] on span "Kikut" at bounding box center [175, 33] width 12 height 8
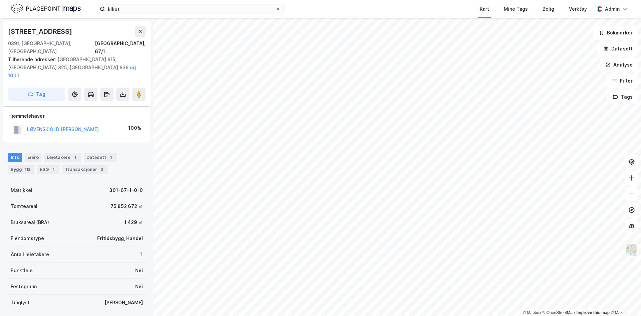
scroll to position [24, 0]
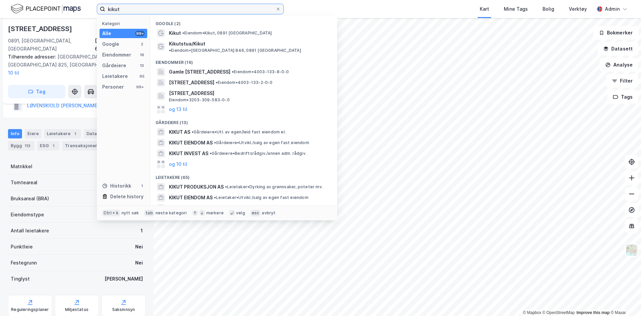
click at [168, 14] on input "kikut" at bounding box center [190, 9] width 170 height 10
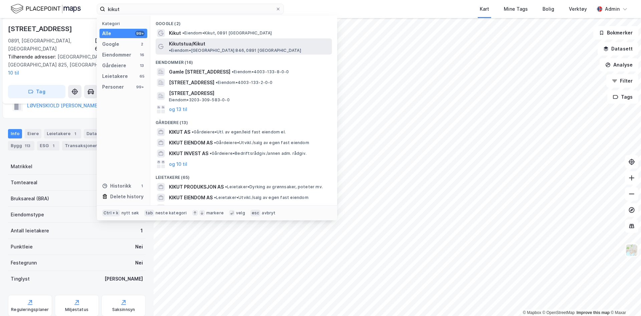
click at [176, 44] on span "Kikutstua/Kikut" at bounding box center [187, 44] width 36 height 8
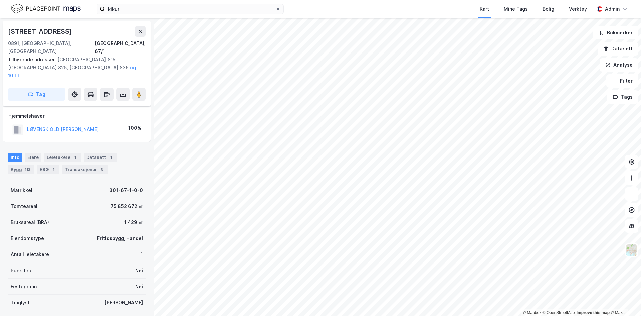
scroll to position [24, 0]
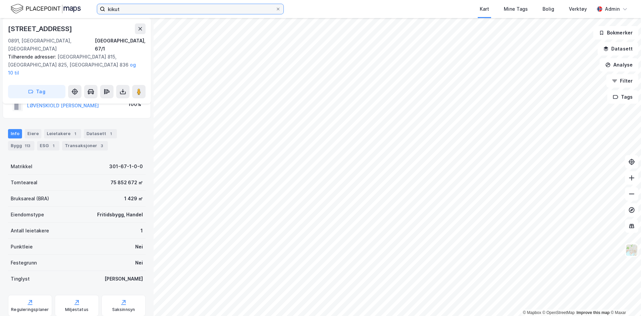
click at [173, 10] on input "kikut" at bounding box center [190, 9] width 170 height 10
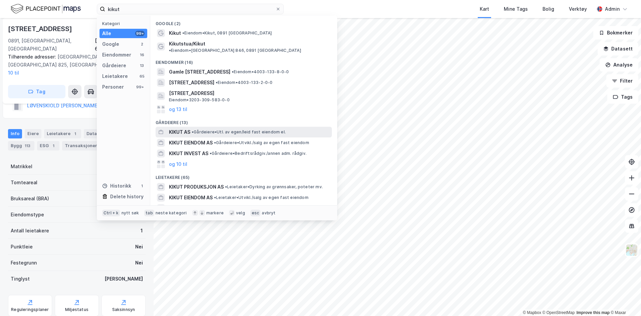
click at [205, 129] on span "• Gårdeiere • Utl. av egen/leid fast eiendom el." at bounding box center [239, 131] width 94 height 5
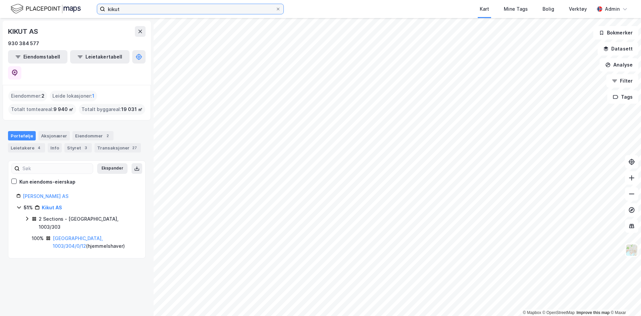
click at [162, 8] on input "kikut" at bounding box center [190, 9] width 170 height 10
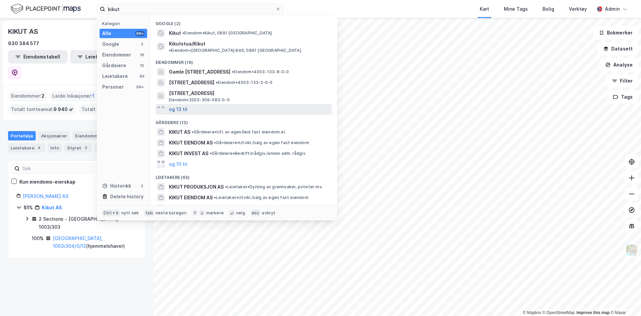
click at [179, 105] on button "og 13 til" at bounding box center [178, 109] width 18 height 8
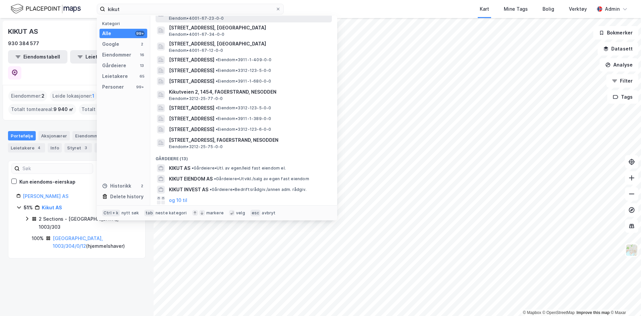
scroll to position [130, 0]
click at [132, 8] on input "kikut" at bounding box center [190, 9] width 170 height 10
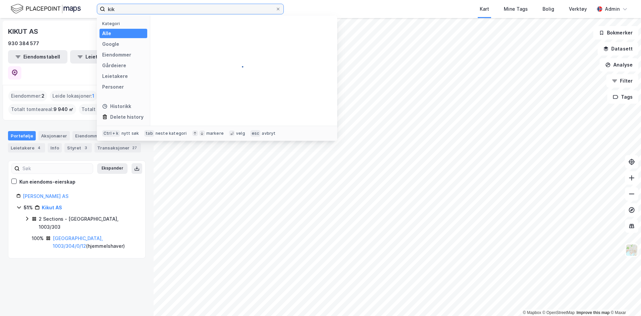
scroll to position [0, 0]
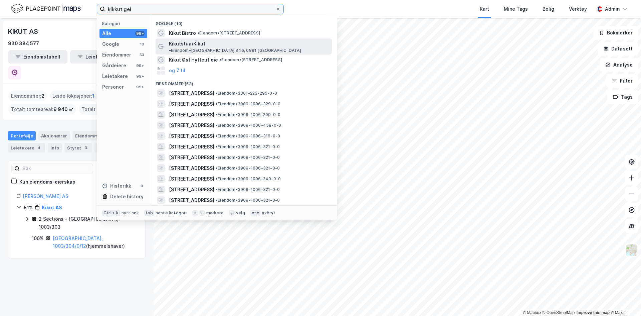
type input "kikkut gei"
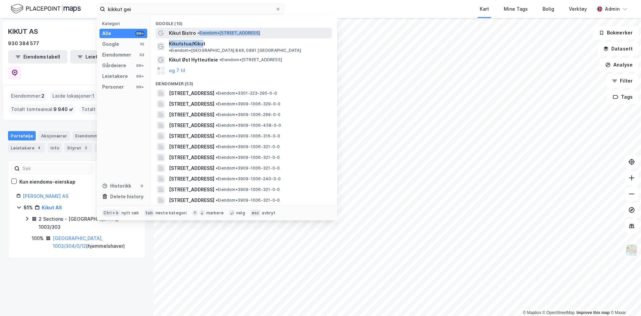
drag, startPoint x: 201, startPoint y: 38, endPoint x: 201, endPoint y: 35, distance: 3.4
click at [201, 35] on div "Google (10) Kikut Bistro • Eiendom • [STREET_ADDRESS] • Eiendom • [GEOGRAPHIC_D…" at bounding box center [243, 110] width 187 height 189
click at [201, 35] on span "• Eiendom • [STREET_ADDRESS]" at bounding box center [228, 32] width 63 height 5
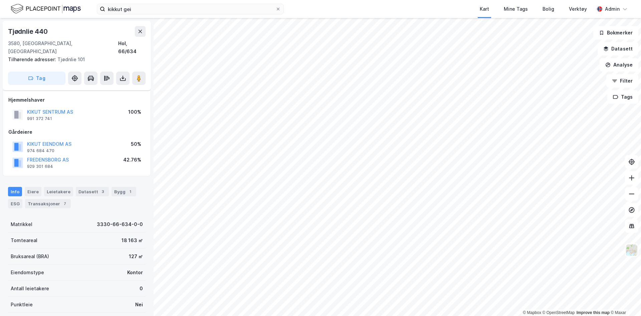
scroll to position [24, 0]
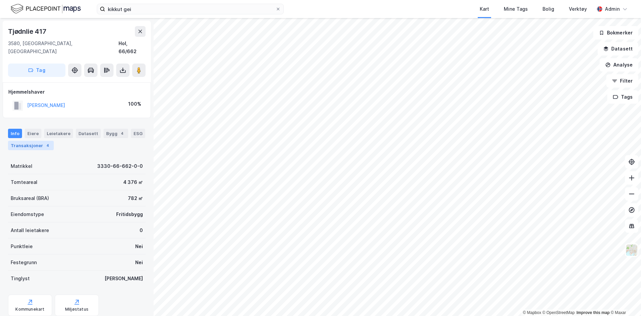
click at [47, 141] on div "Transaksjoner 4" at bounding box center [31, 145] width 46 height 9
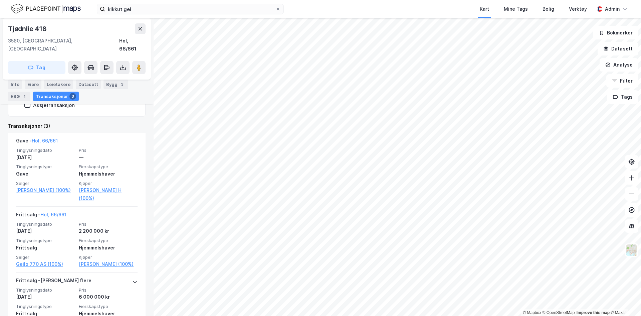
scroll to position [140, 0]
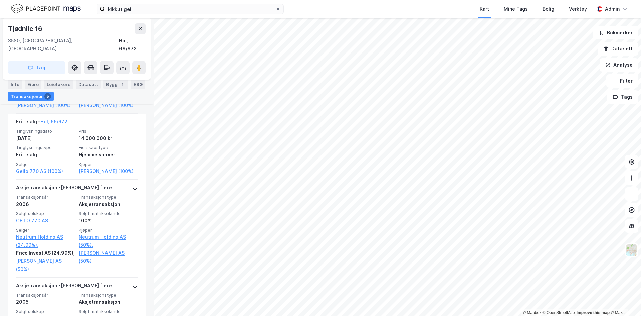
scroll to position [227, 0]
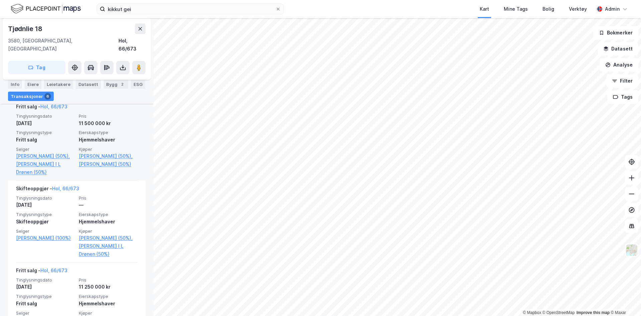
scroll to position [190, 0]
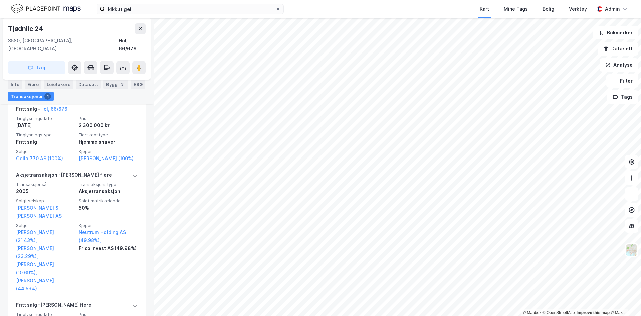
scroll to position [270, 0]
click at [630, 231] on button at bounding box center [631, 225] width 13 height 13
click at [630, 226] on icon at bounding box center [631, 225] width 5 height 4
click at [633, 226] on icon at bounding box center [631, 225] width 7 height 7
click at [362, 0] on html "kikkut gei Kart Mine Tags Bolig Verktøy Admin © Mapbox © OpenStreetMap Improve …" at bounding box center [320, 158] width 641 height 316
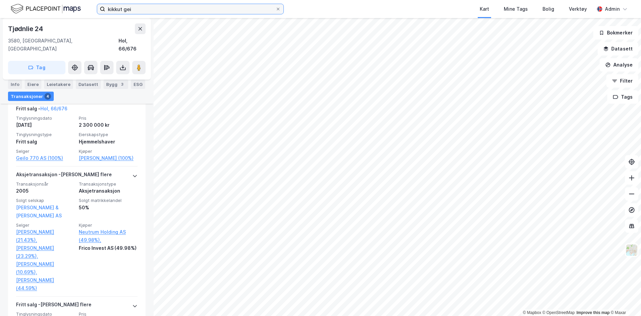
click at [149, 11] on input "kikkut gei" at bounding box center [190, 9] width 170 height 10
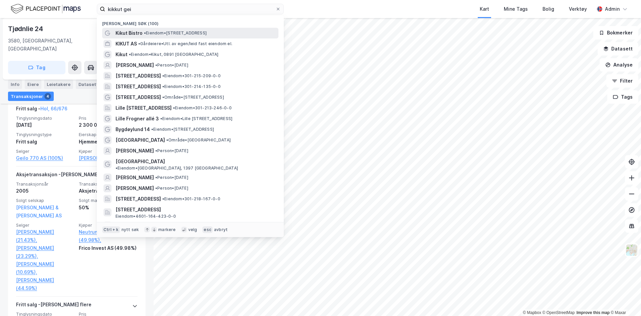
click at [159, 33] on span "• Eiendom • [STREET_ADDRESS]" at bounding box center [175, 32] width 63 height 5
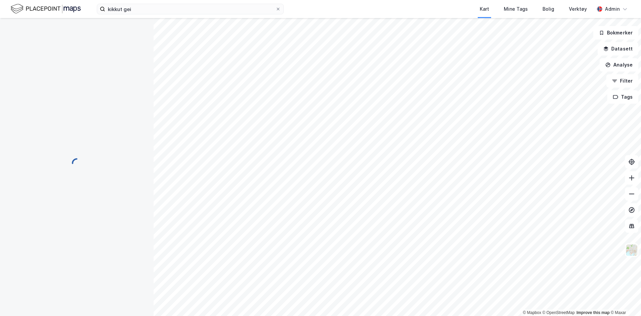
scroll to position [18, 0]
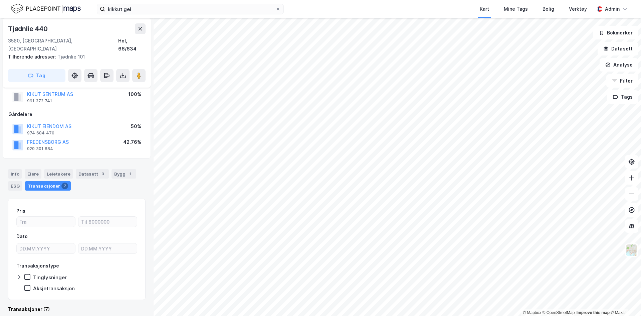
click at [404, 315] on html "kikkut gei Kart Mine Tags Bolig Verktøy Admin © Mapbox © OpenStreetMap Improve …" at bounding box center [320, 158] width 641 height 316
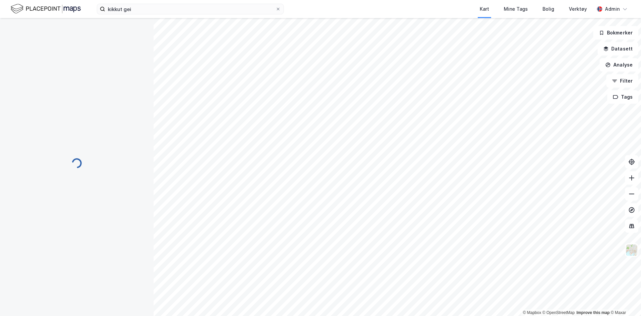
scroll to position [18, 0]
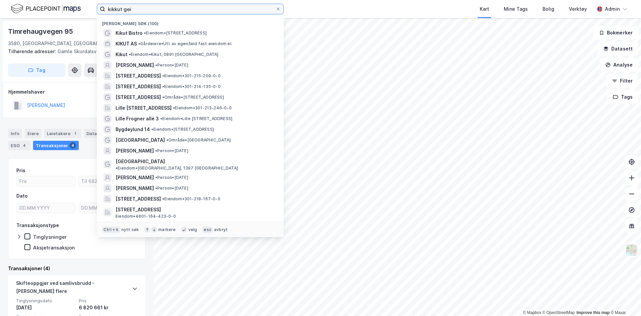
drag, startPoint x: 135, startPoint y: 12, endPoint x: 58, endPoint y: 10, distance: 76.5
click at [58, 10] on div "kikkut gei Nylige søk (100) Kikut Bistro • Eiendom • [STREET_ADDRESS] KIKUT AS …" at bounding box center [320, 9] width 641 height 18
